Goal: Use online tool/utility

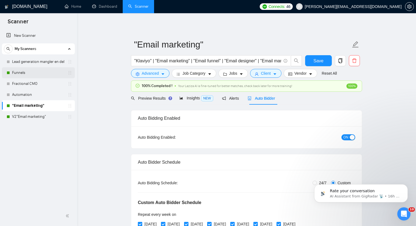
click at [43, 73] on link "Funnels" at bounding box center [38, 72] width 52 height 11
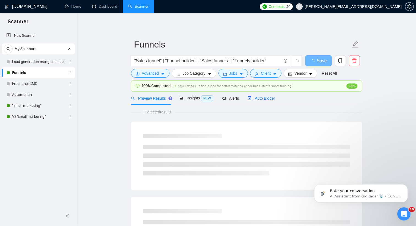
click at [274, 98] on span "Auto Bidder" at bounding box center [261, 98] width 27 height 4
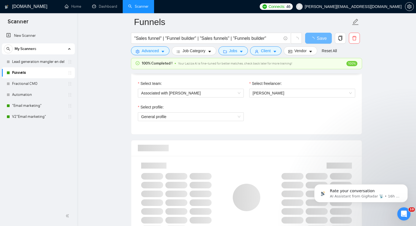
scroll to position [317, 0]
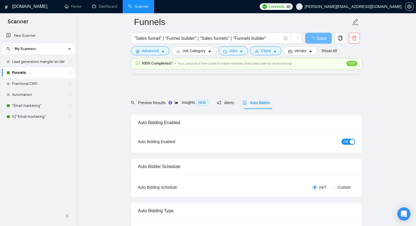
scroll to position [317, 0]
